Goal: Check status: Check status

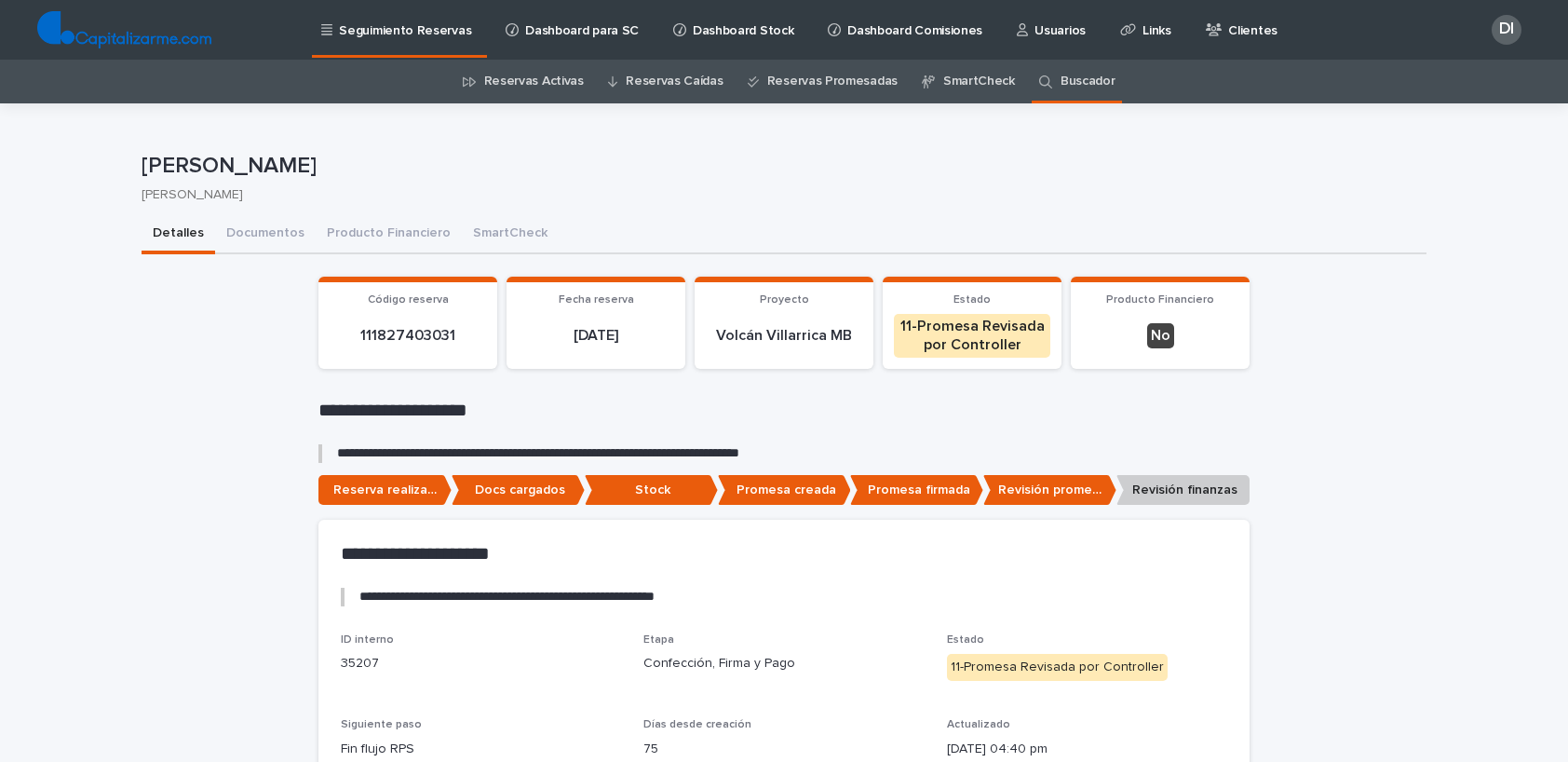
click at [578, 82] on link "Reservas Activas" at bounding box center [533, 82] width 99 height 43
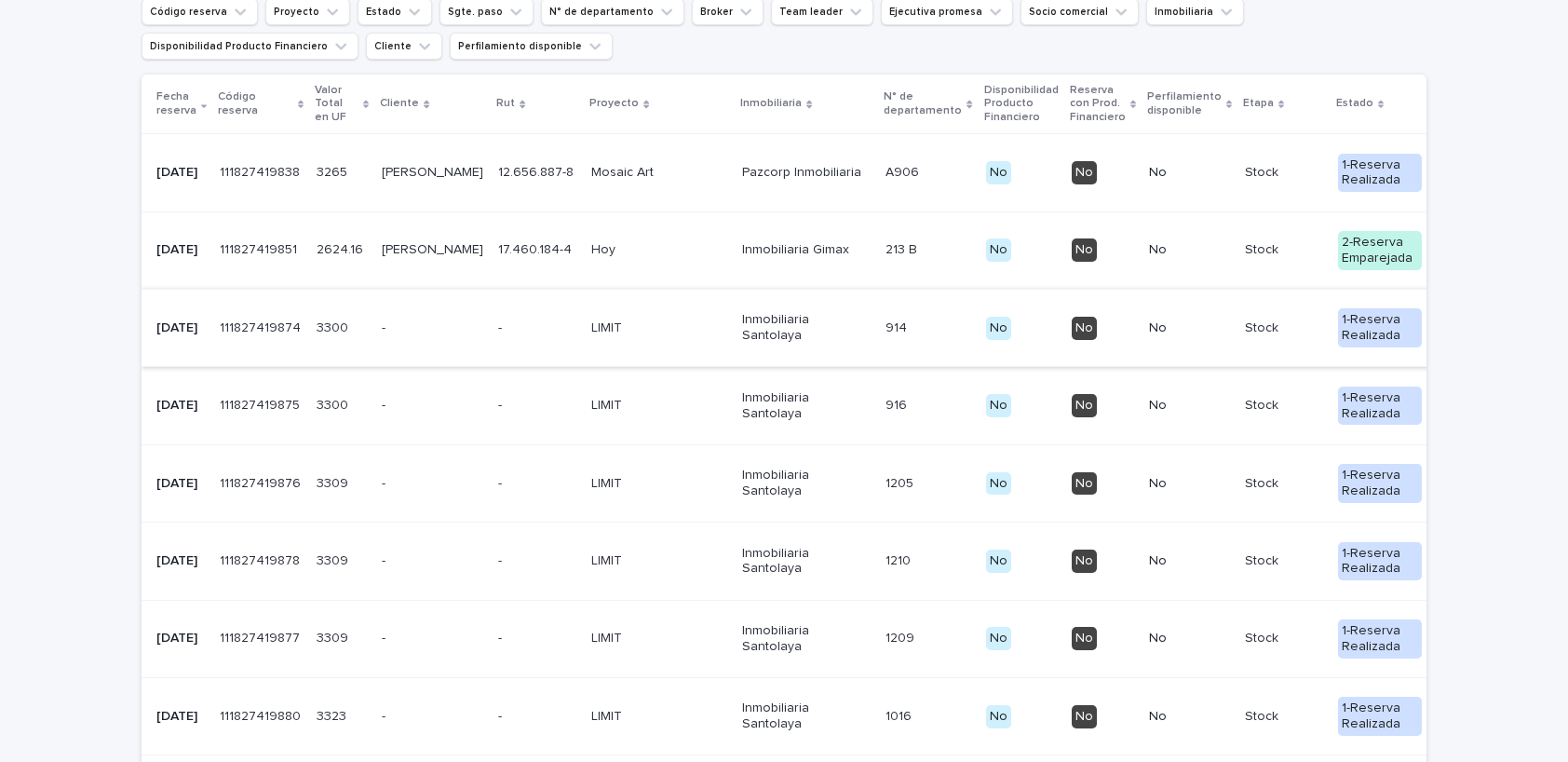
scroll to position [380, 0]
click at [742, 345] on p "Inmobiliaria Santolaya" at bounding box center [806, 329] width 129 height 32
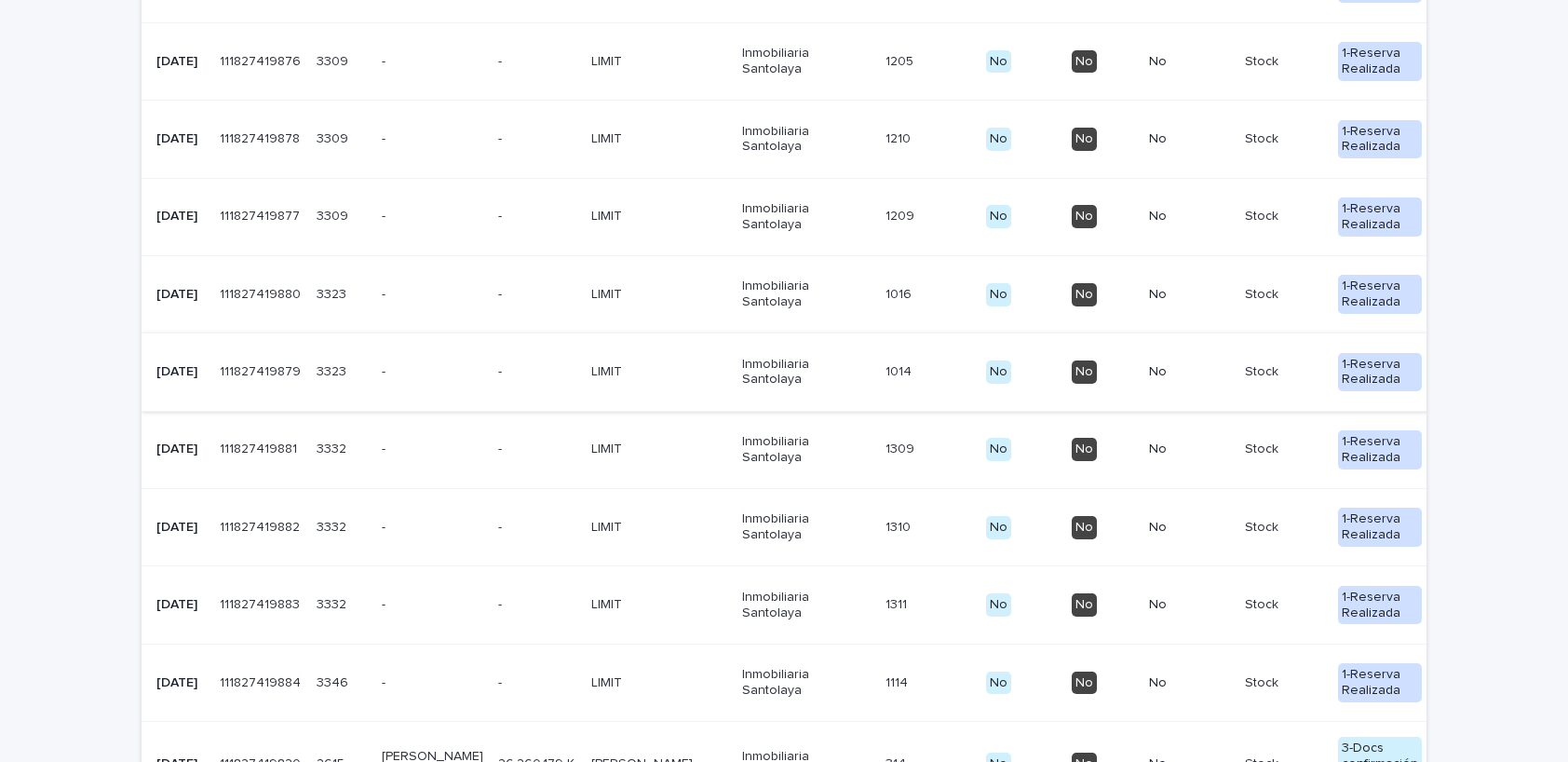
scroll to position [765, 0]
